Goal: Information Seeking & Learning: Learn about a topic

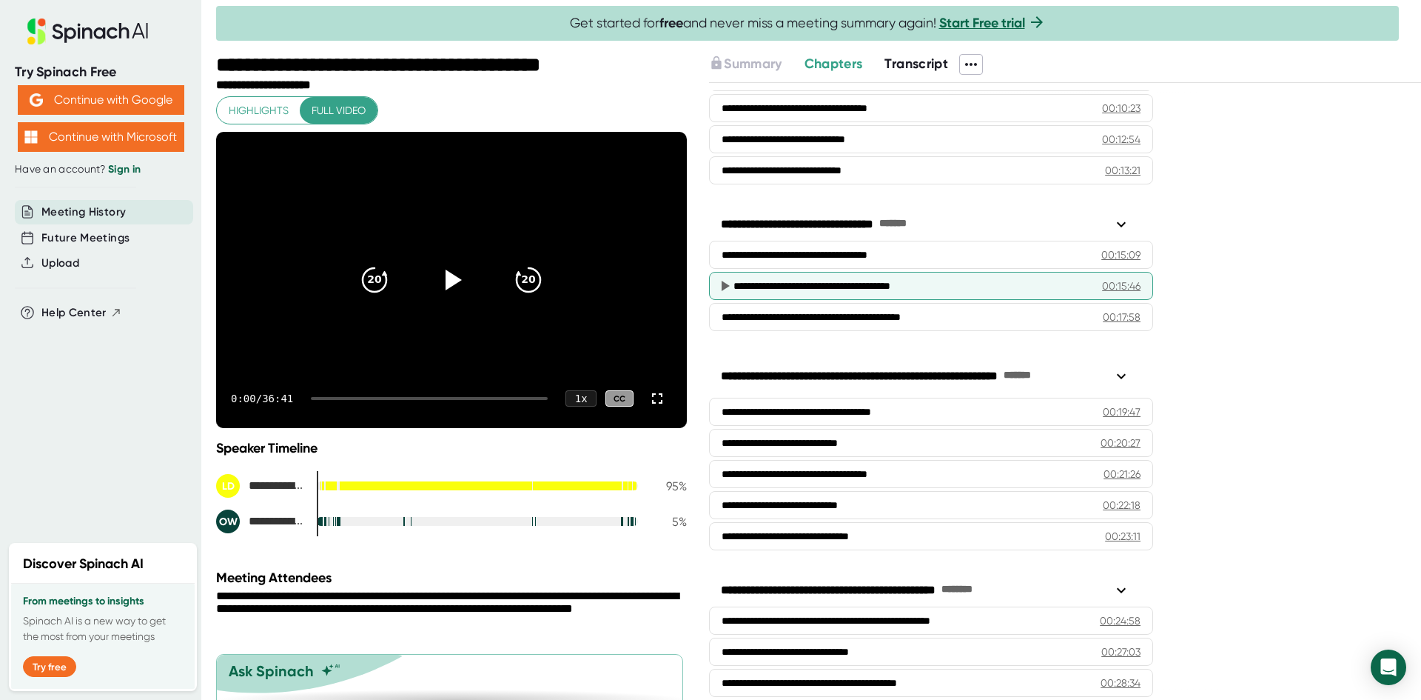
scroll to position [444, 0]
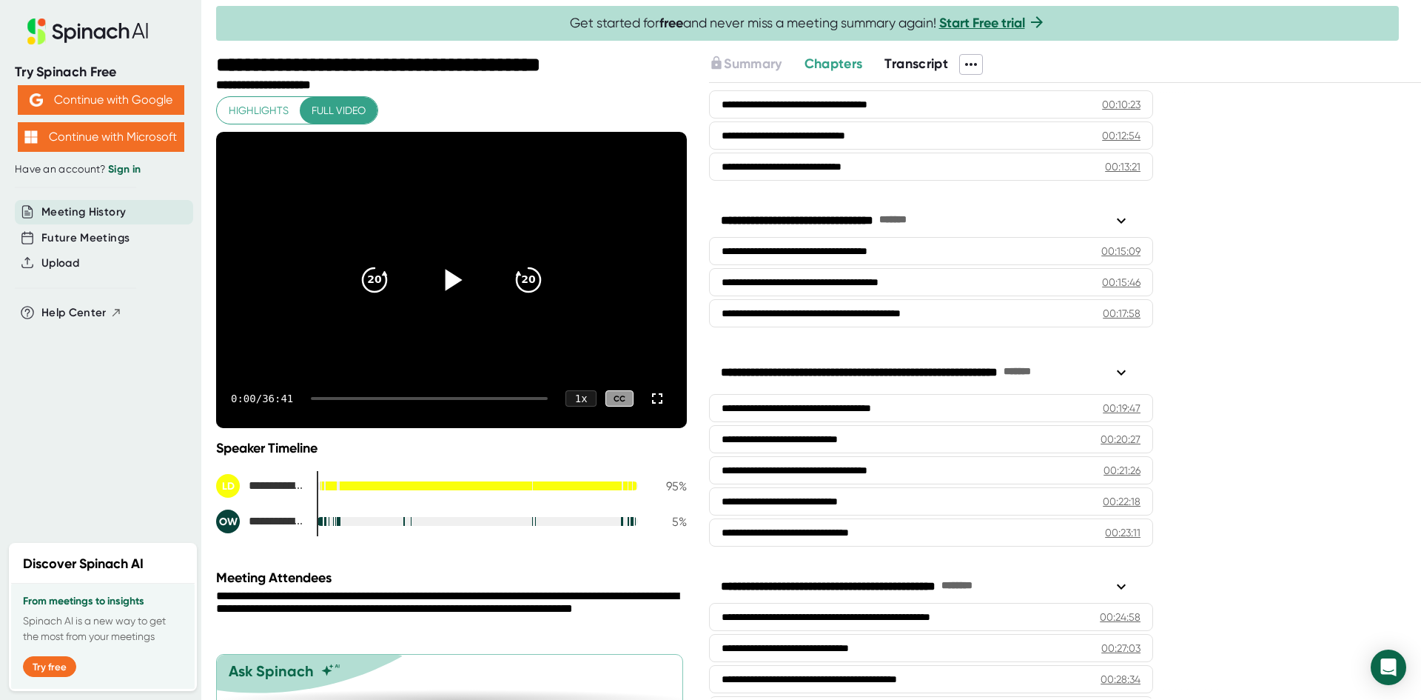
click at [433, 281] on icon at bounding box center [451, 279] width 37 height 37
click at [338, 398] on div at bounding box center [429, 398] width 237 height 3
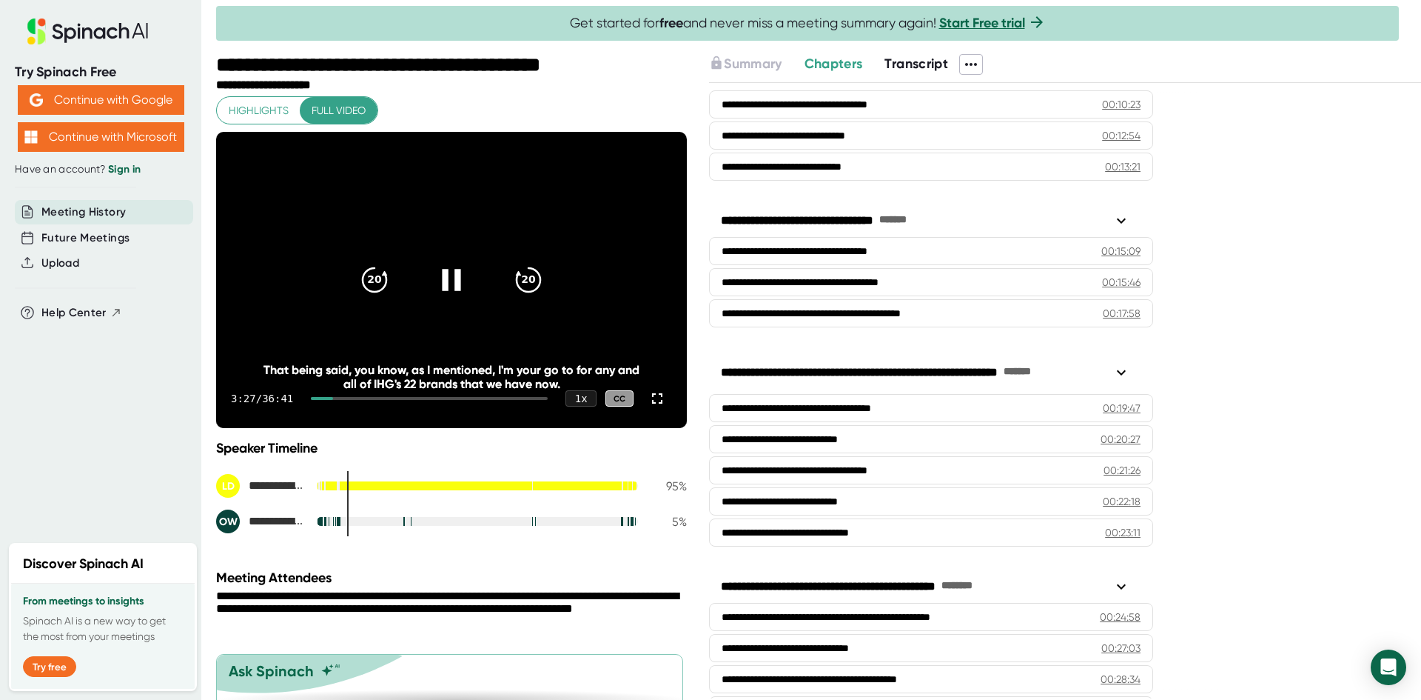
click at [352, 398] on div at bounding box center [429, 398] width 237 height 3
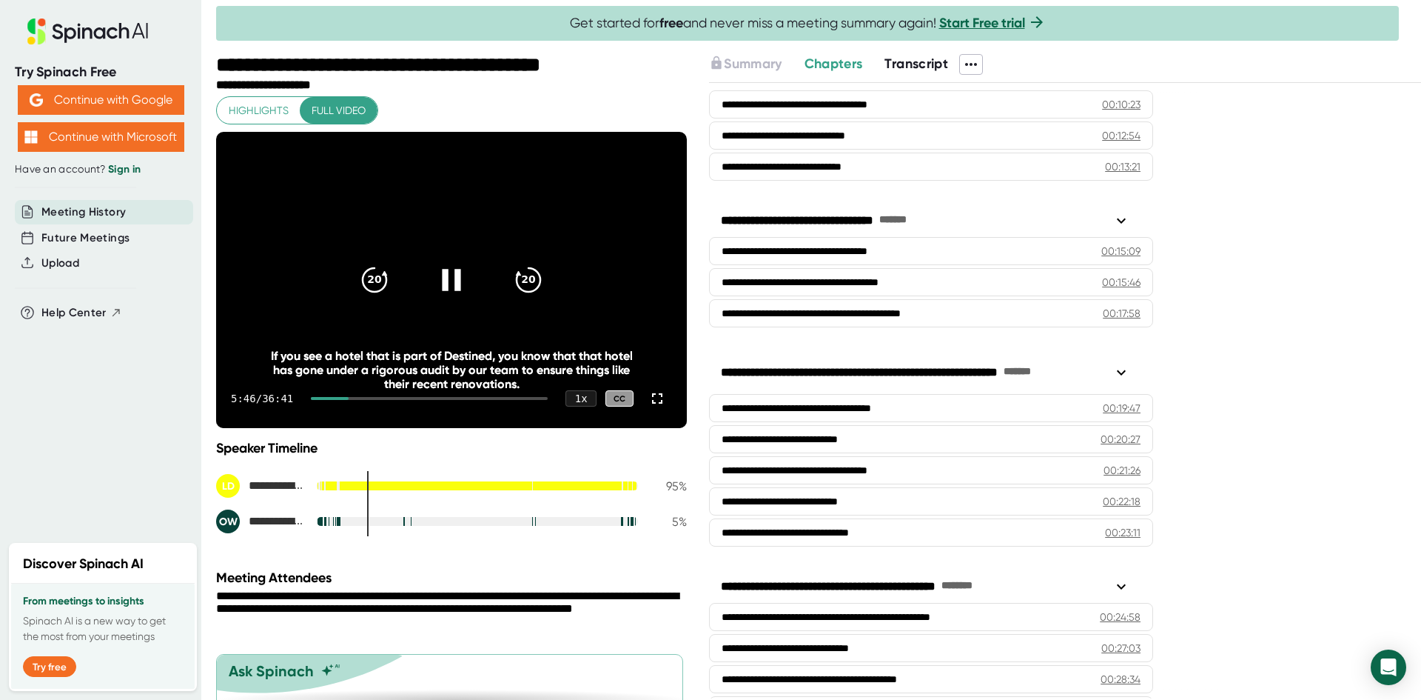
click at [361, 398] on div at bounding box center [429, 398] width 237 height 3
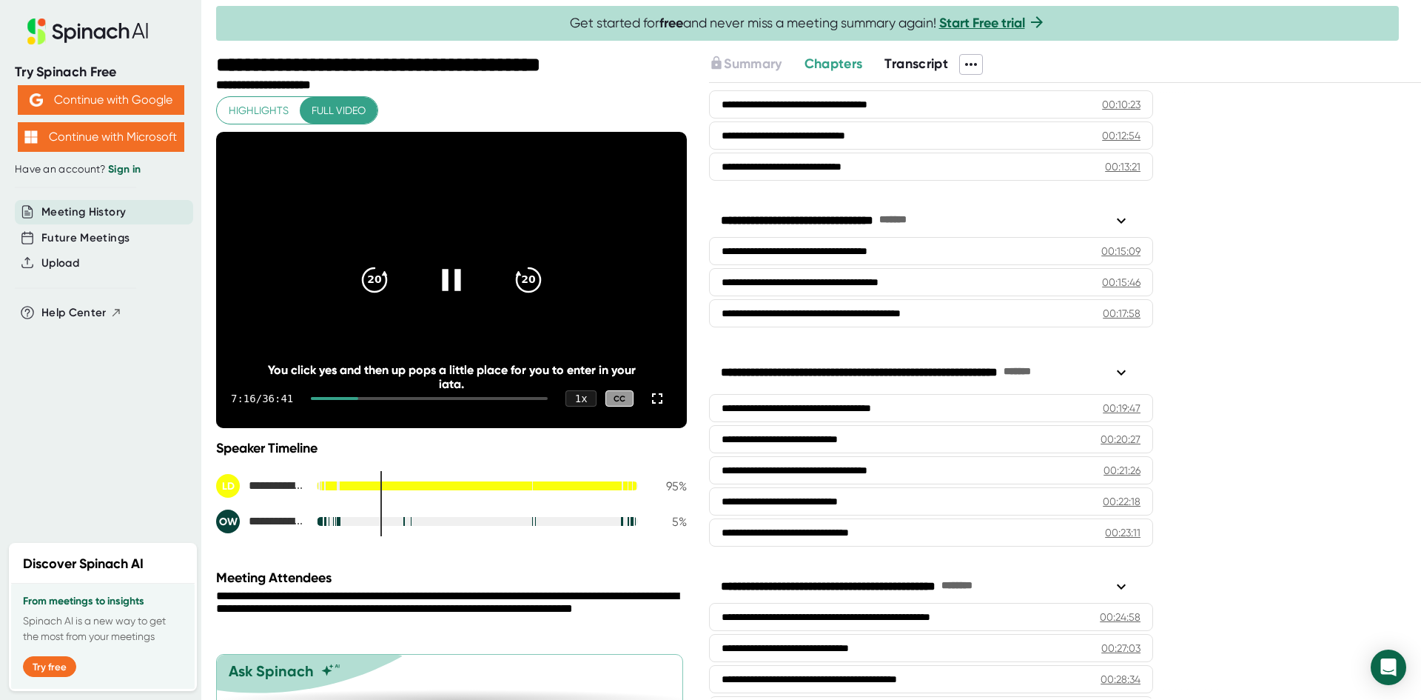
click at [371, 398] on div at bounding box center [429, 398] width 237 height 3
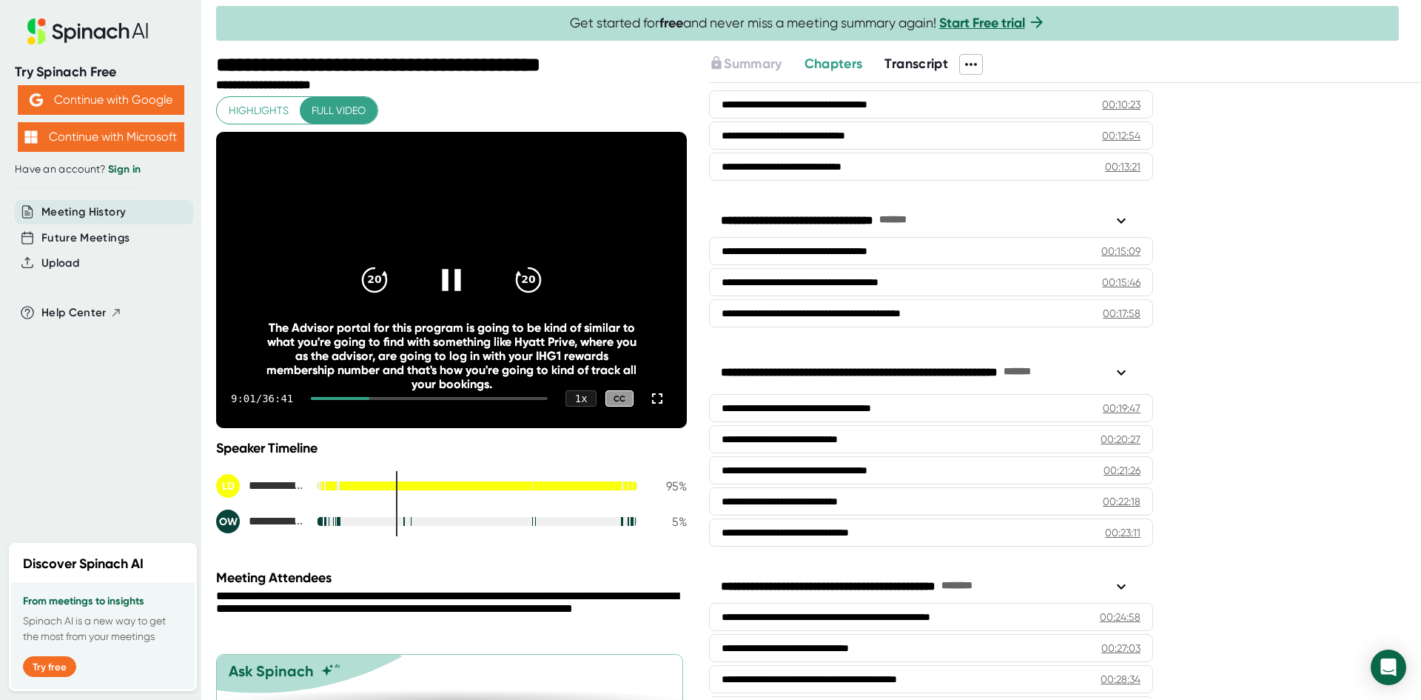
click at [383, 398] on div at bounding box center [429, 398] width 237 height 3
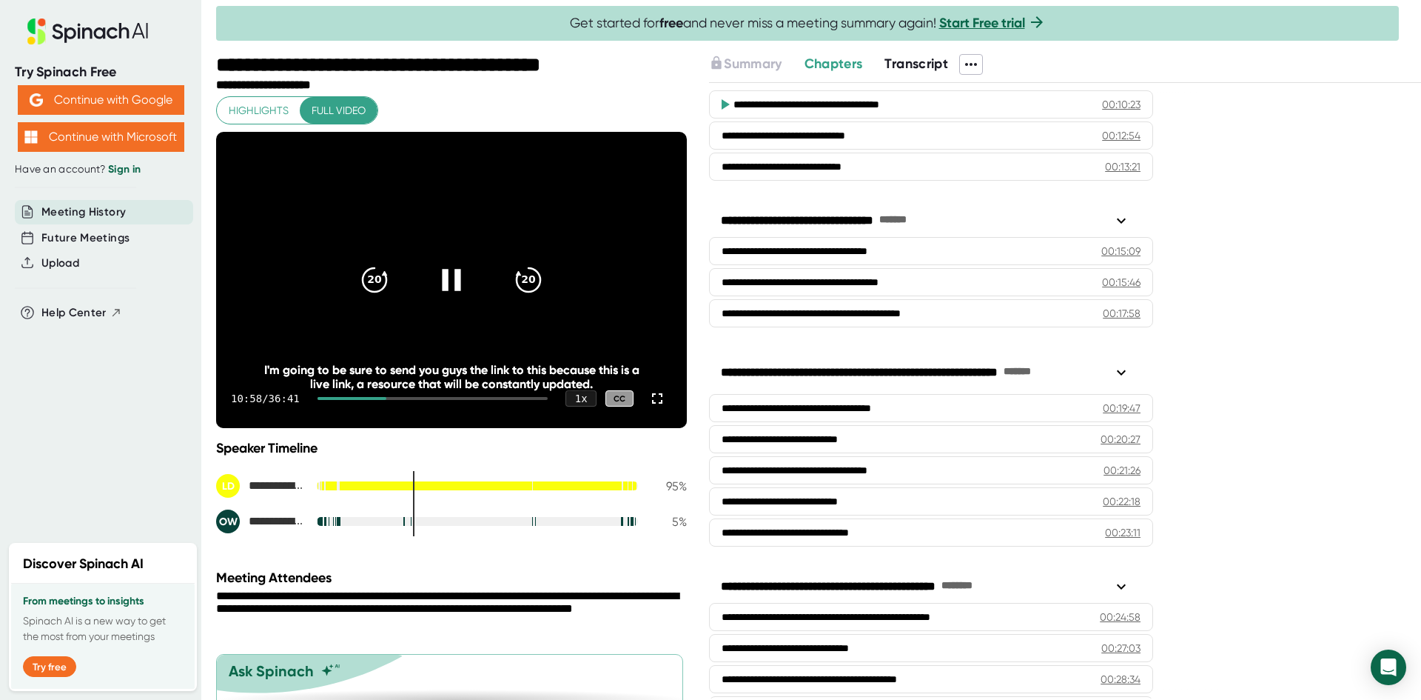
click at [395, 399] on div at bounding box center [433, 398] width 230 height 3
click at [406, 397] on div at bounding box center [433, 398] width 230 height 3
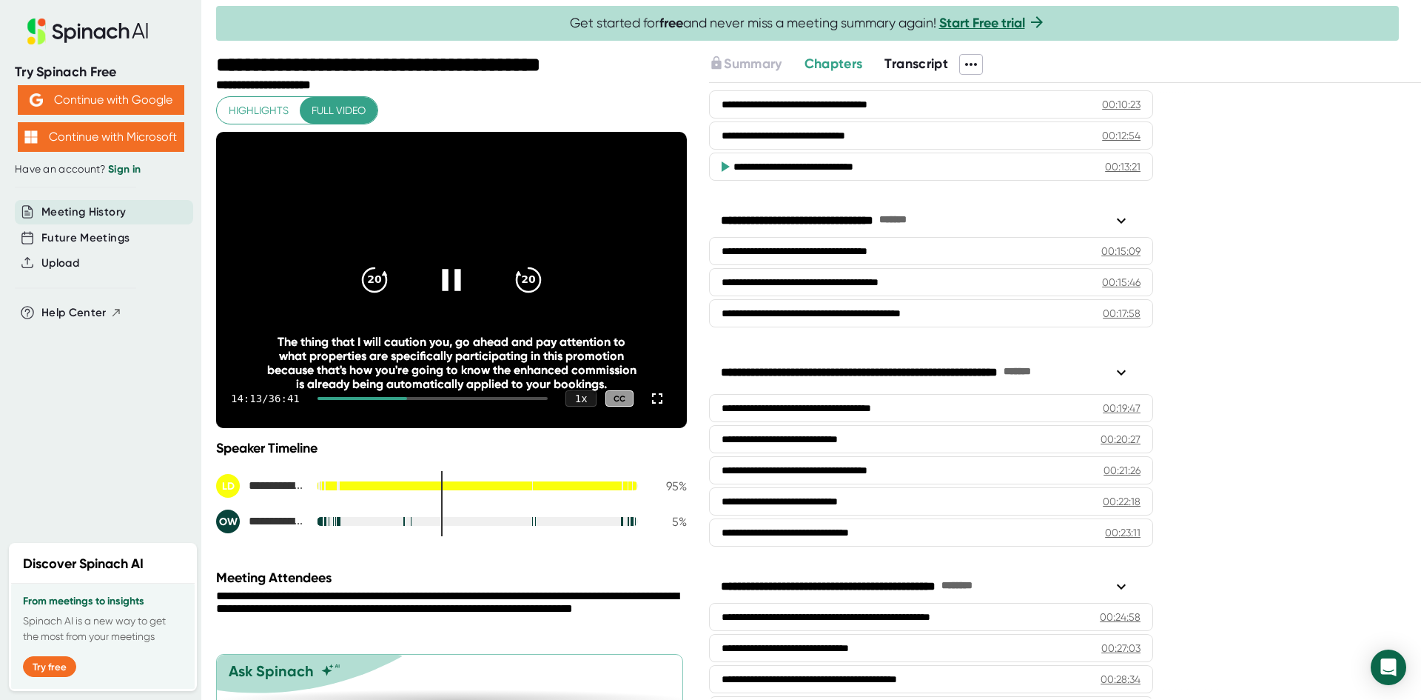
click at [419, 399] on div at bounding box center [433, 398] width 230 height 3
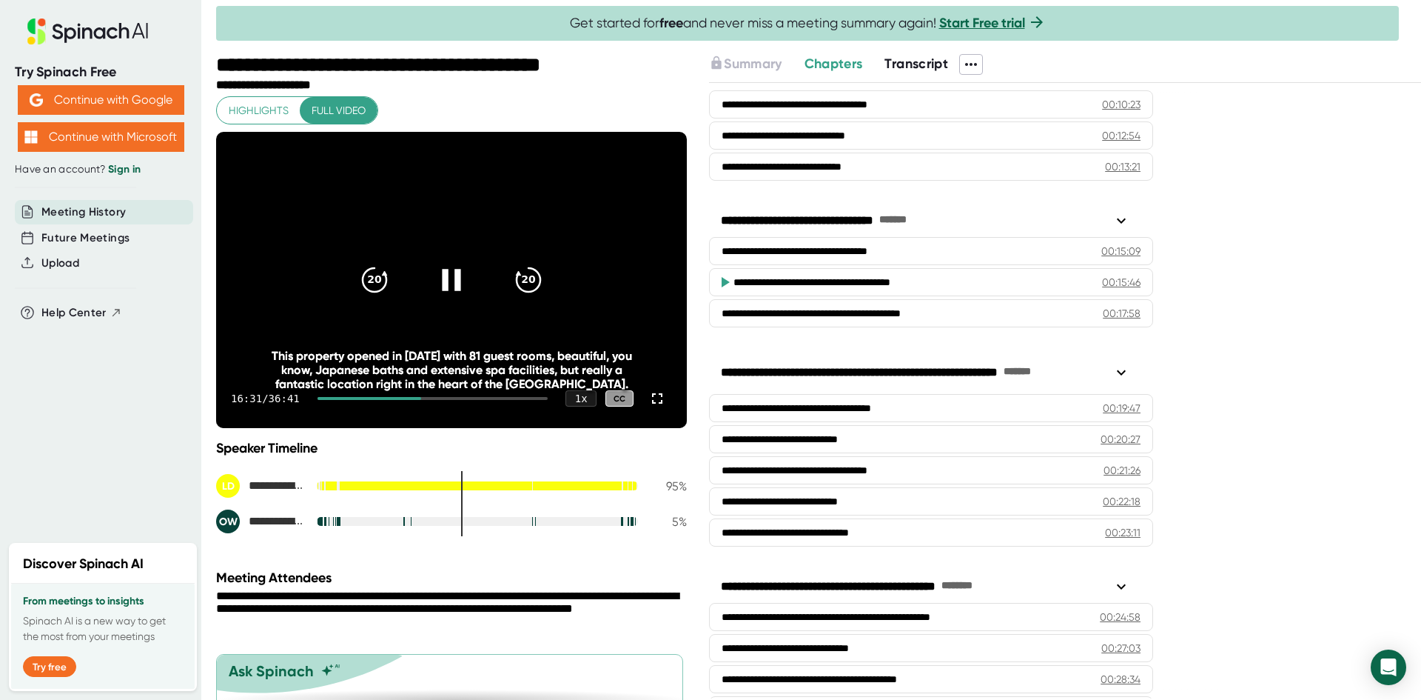
click at [429, 399] on div at bounding box center [433, 398] width 230 height 3
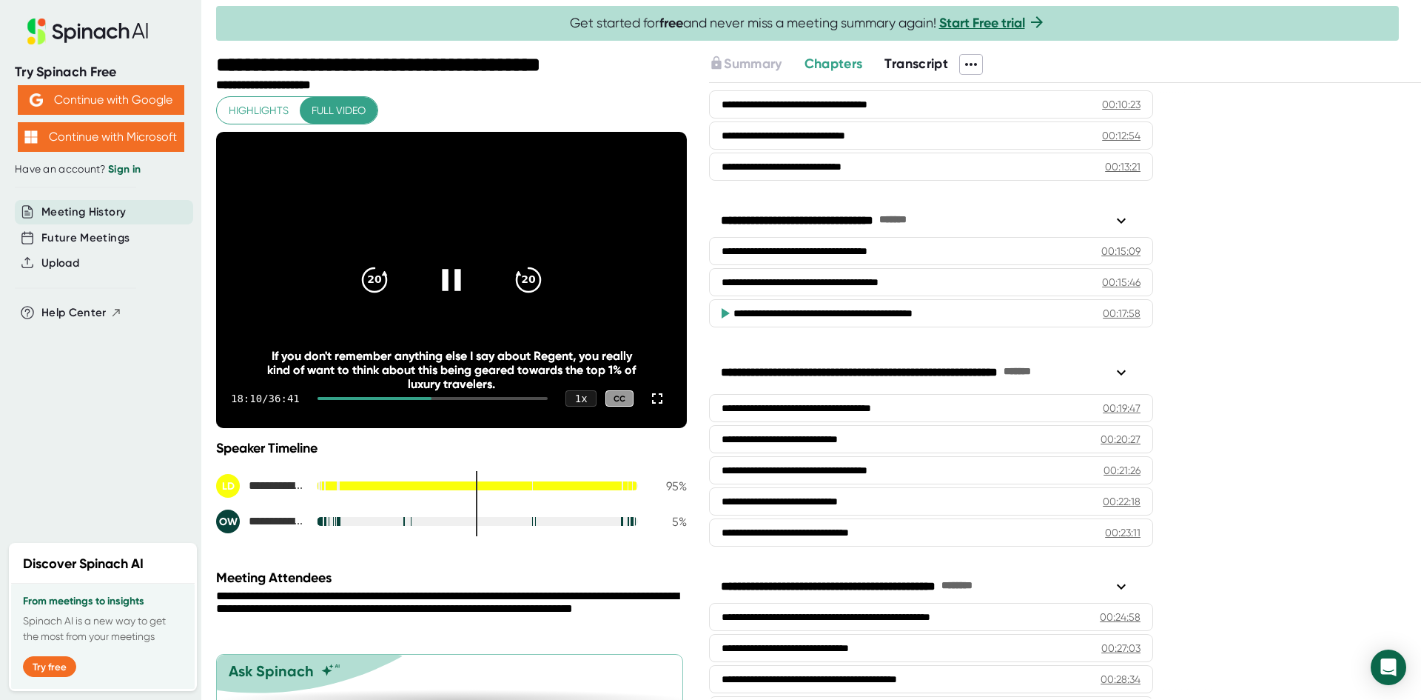
click at [436, 398] on div at bounding box center [433, 398] width 230 height 3
click at [443, 281] on icon at bounding box center [451, 279] width 37 height 37
